Goal: Information Seeking & Learning: Learn about a topic

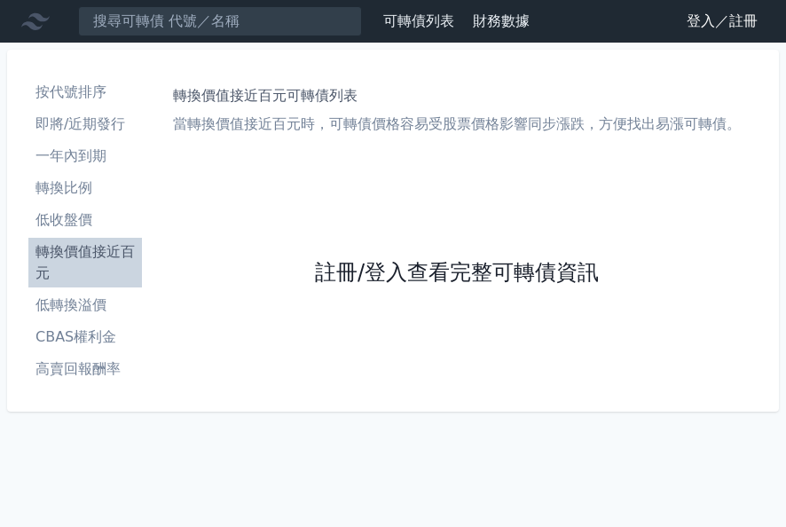
drag, startPoint x: 0, startPoint y: 0, endPoint x: 504, endPoint y: 266, distance: 569.6
click at [504, 266] on link "註冊/登入查看完整可轉債資訊" at bounding box center [457, 273] width 284 height 28
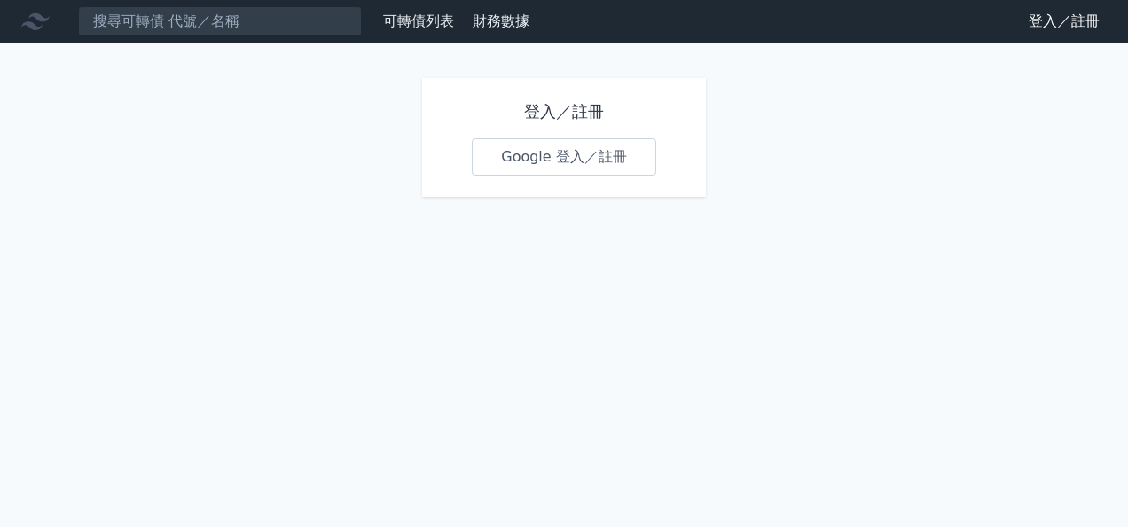
click at [559, 164] on link "Google 登入／註冊" at bounding box center [564, 156] width 184 height 37
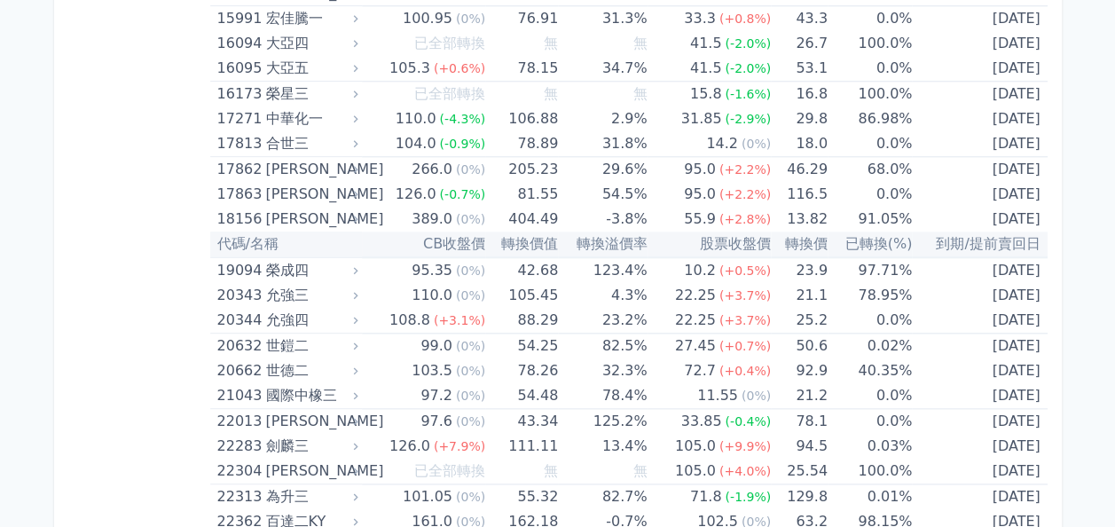
scroll to position [887, 0]
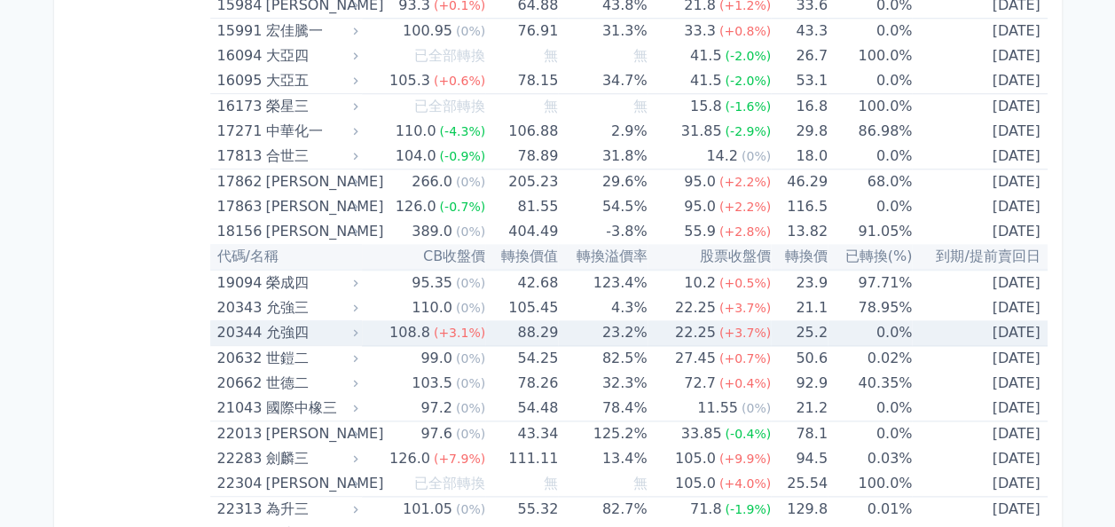
click at [312, 333] on div "允強四" at bounding box center [309, 332] width 89 height 25
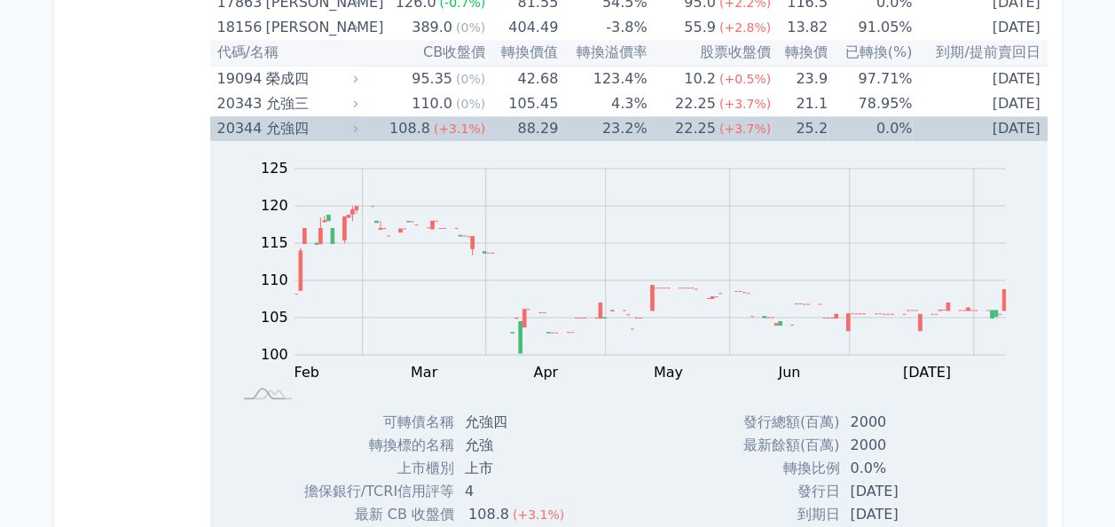
scroll to position [1064, 0]
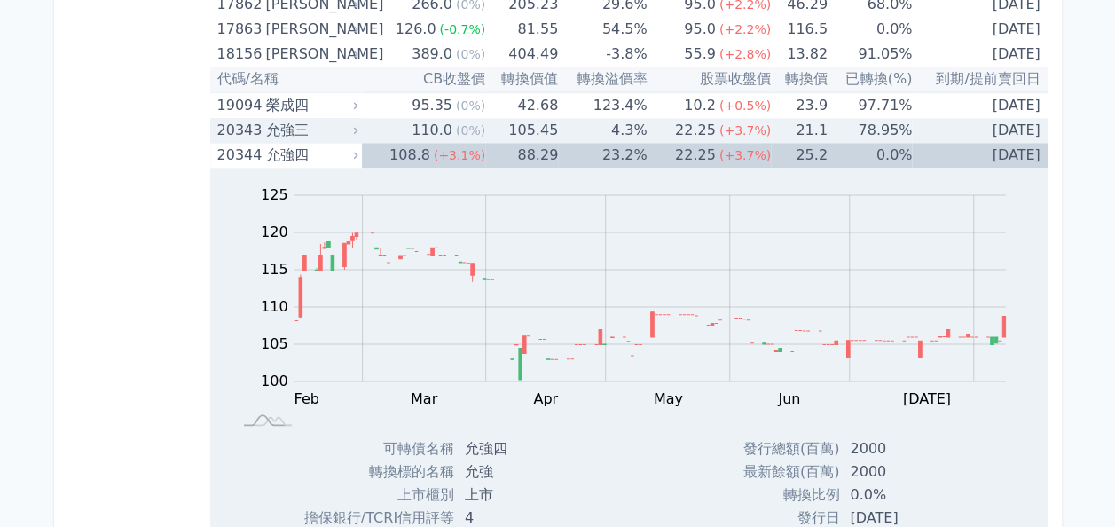
click at [307, 135] on div "允強三" at bounding box center [309, 130] width 89 height 25
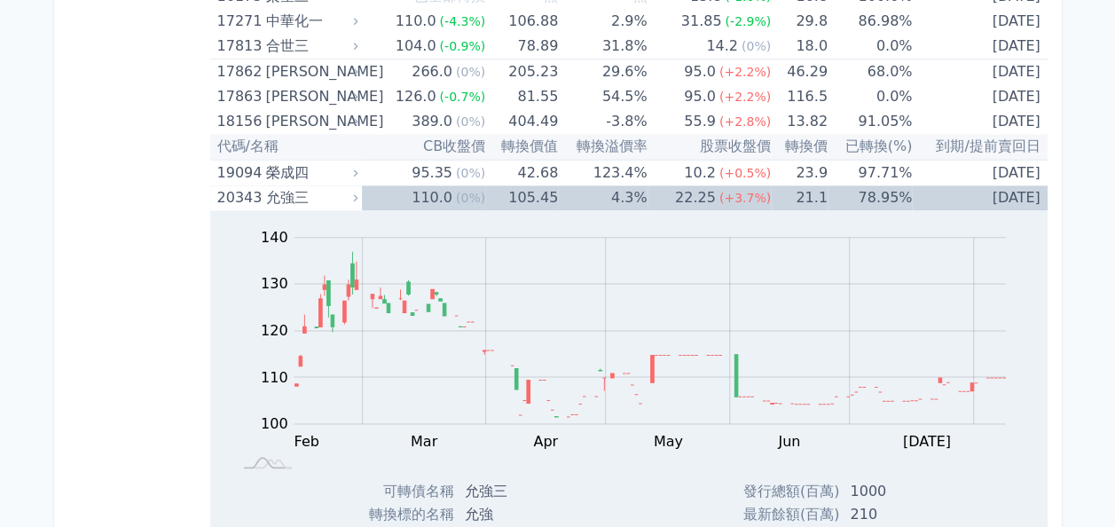
scroll to position [975, 0]
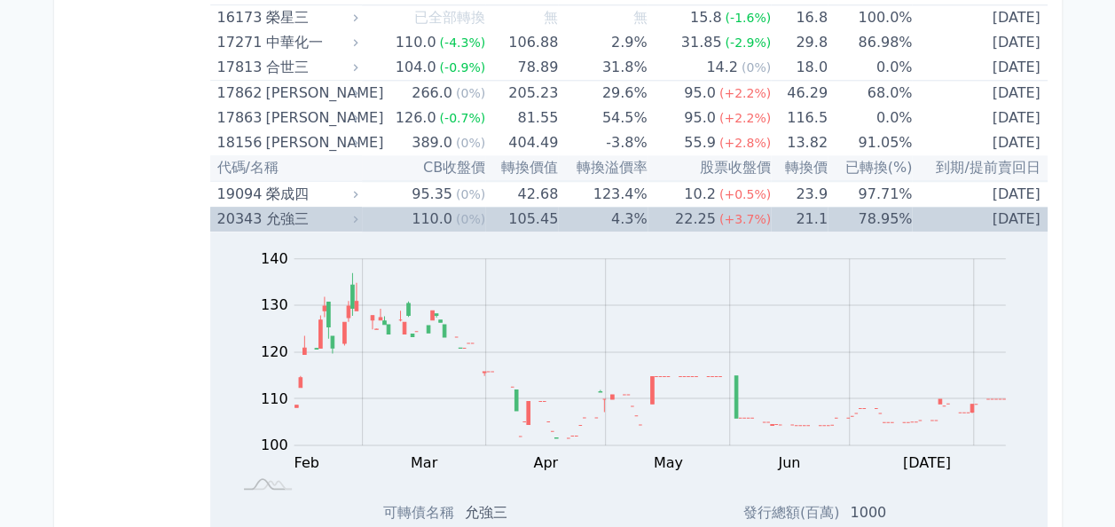
click at [254, 219] on div "20343" at bounding box center [239, 219] width 44 height 25
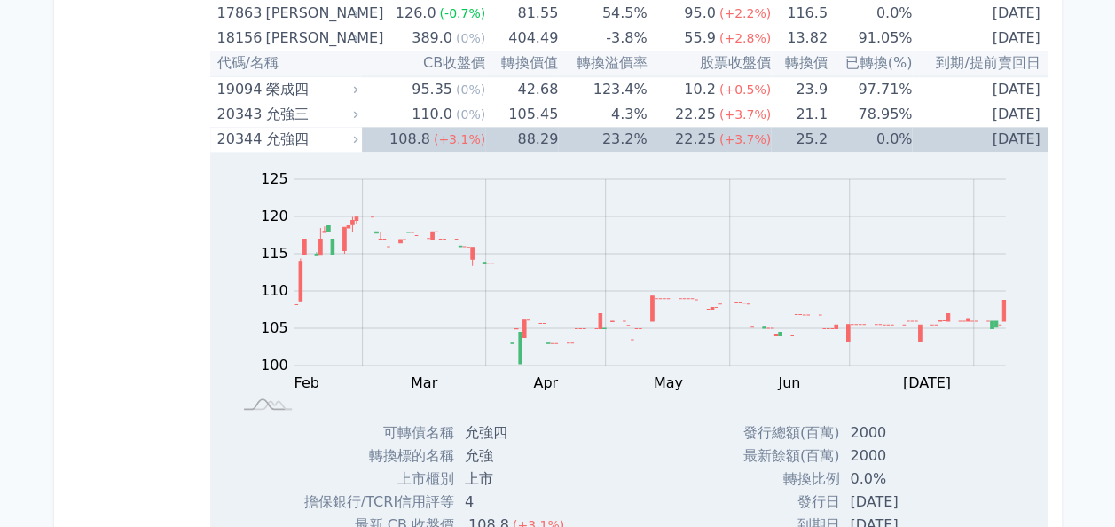
scroll to position [1064, 0]
